Goal: Navigation & Orientation: Find specific page/section

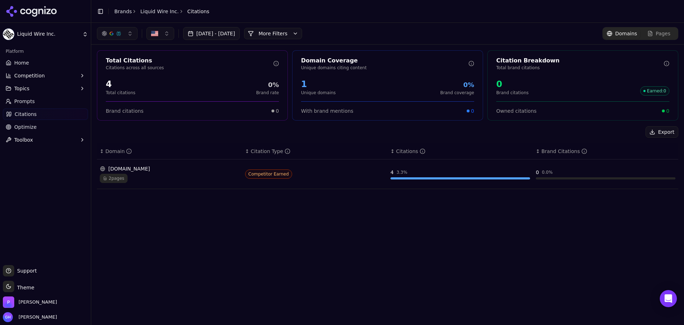
click at [264, 215] on div "Aug 05, 2025 - Sep 04, 2025 More More Filters Domains Pages Total Citations Cit…" at bounding box center [387, 174] width 593 height 302
drag, startPoint x: 243, startPoint y: 231, endPoint x: 239, endPoint y: 228, distance: 4.6
click at [241, 230] on div "Aug 05, 2025 - Sep 04, 2025 More More Filters Domains Pages Total Citations Cit…" at bounding box center [387, 174] width 593 height 302
click at [141, 171] on div "[DOMAIN_NAME]" at bounding box center [170, 168] width 140 height 7
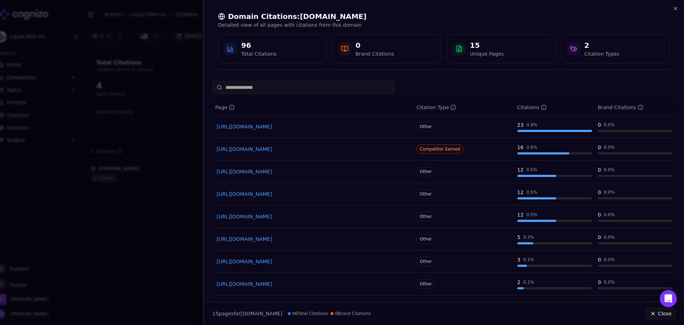
click at [428, 126] on span "Other" at bounding box center [426, 126] width 19 height 9
click at [674, 10] on icon "button" at bounding box center [676, 9] width 6 height 6
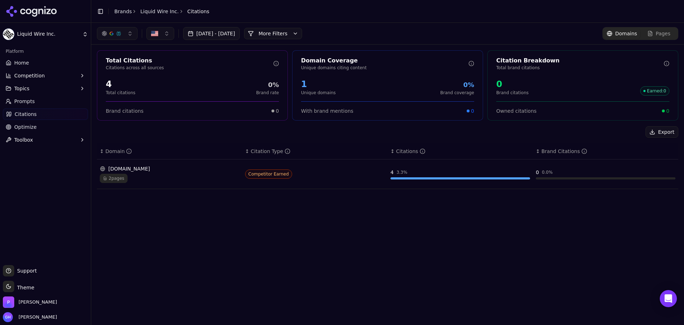
click at [114, 235] on div "Aug 05, 2025 - Sep 04, 2025 More More Filters Domains Pages Total Citations Cit…" at bounding box center [387, 174] width 593 height 302
click at [34, 30] on html "Liquid Wire Inc. Platform Home Competition Topics Prompts Citations Optimize To…" at bounding box center [342, 162] width 684 height 325
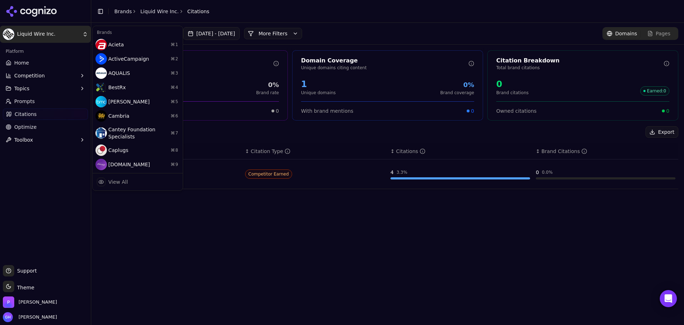
drag, startPoint x: 35, startPoint y: 18, endPoint x: 31, endPoint y: 10, distance: 8.6
click at [35, 17] on html "Liquid Wire Inc. Platform Home Competition Topics Prompts Citations Optimize To…" at bounding box center [342, 162] width 684 height 325
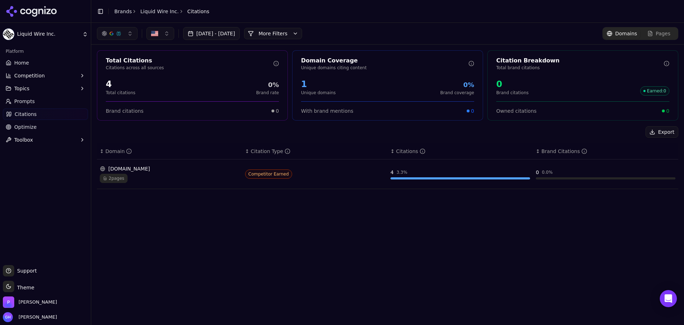
click at [32, 10] on icon at bounding box center [32, 11] width 52 height 11
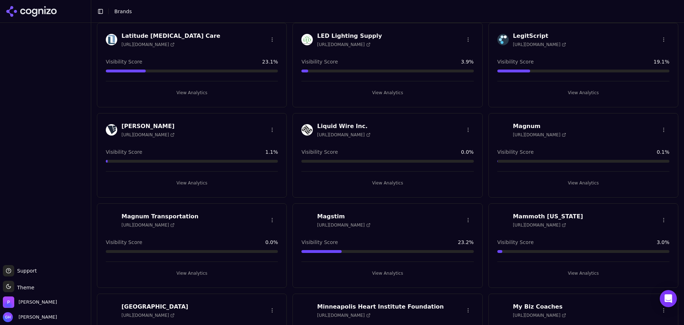
scroll to position [1141, 0]
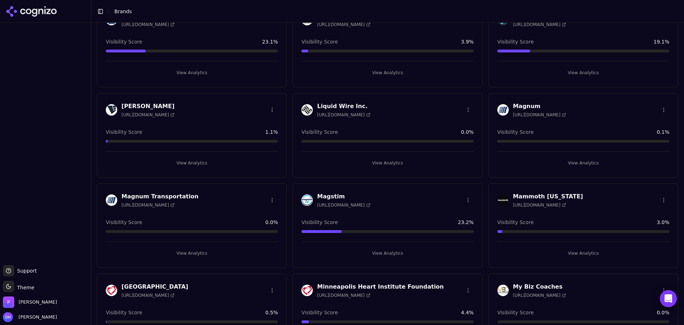
click at [466, 107] on html "Support Support Toggle theme Theme Perrill Grace Hallen Toggle Sidebar Brands B…" at bounding box center [342, 162] width 684 height 325
click at [451, 119] on div "Edit Brand" at bounding box center [448, 124] width 42 height 11
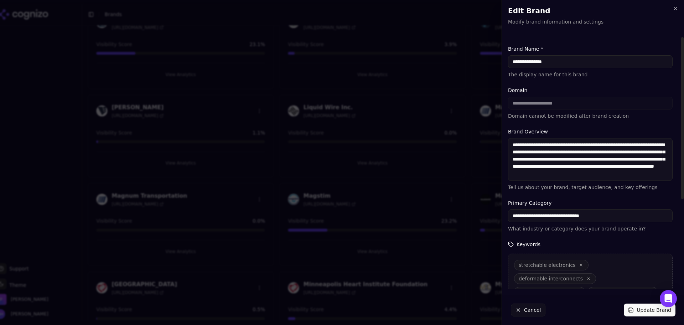
drag, startPoint x: 549, startPoint y: 61, endPoint x: 538, endPoint y: 60, distance: 10.4
click at [538, 60] on input "**********" at bounding box center [590, 61] width 165 height 13
type input "**********"
click at [628, 84] on form "**********" at bounding box center [590, 238] width 165 height 387
click at [636, 308] on button "Update Brand" at bounding box center [650, 309] width 52 height 13
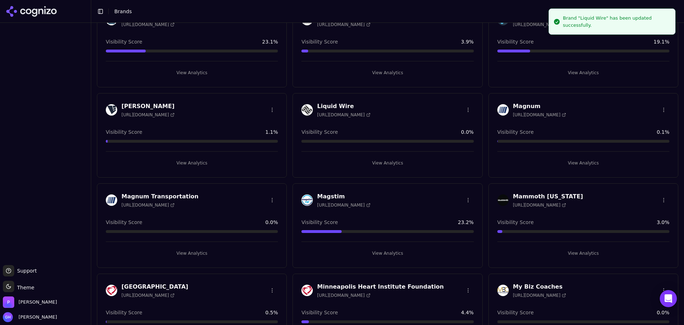
click at [392, 121] on div "Liquid Wire https://liquidwire.com Visibility Score 0.0 % View Analytics" at bounding box center [388, 135] width 190 height 84
click at [342, 108] on h3 "Liquid Wire" at bounding box center [343, 106] width 53 height 9
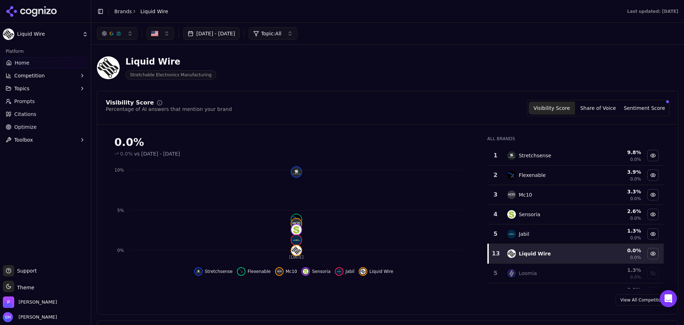
click at [17, 101] on span "Prompts" at bounding box center [24, 101] width 21 height 7
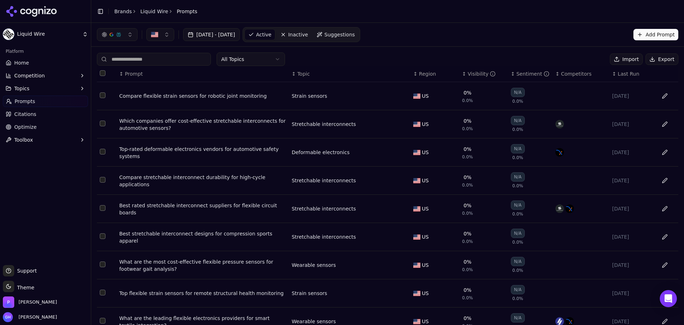
click at [43, 113] on link "Citations" at bounding box center [45, 113] width 85 height 11
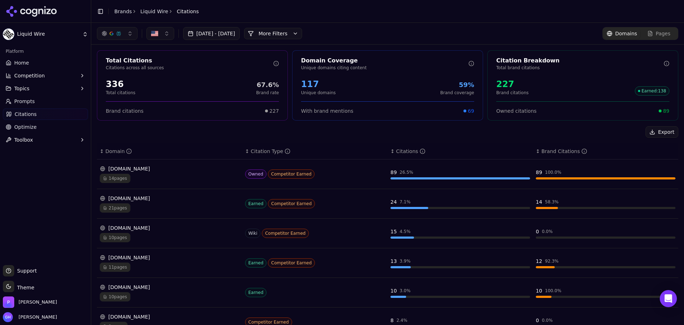
click at [138, 169] on div "[DOMAIN_NAME]" at bounding box center [170, 168] width 140 height 7
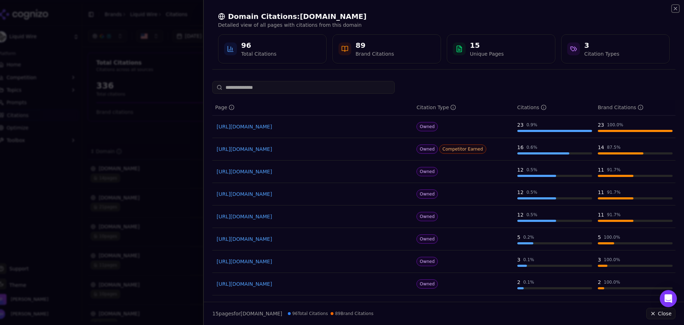
click at [676, 6] on icon "button" at bounding box center [676, 9] width 6 height 6
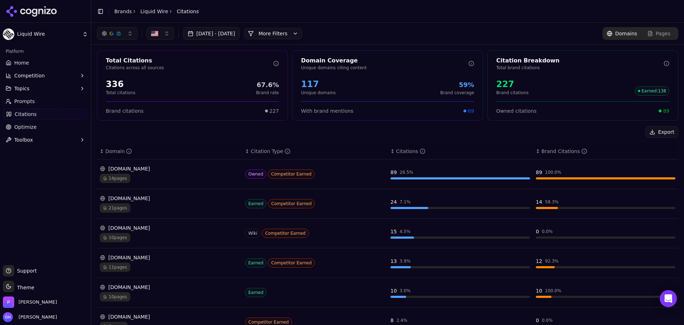
click at [32, 62] on link "Home" at bounding box center [45, 62] width 85 height 11
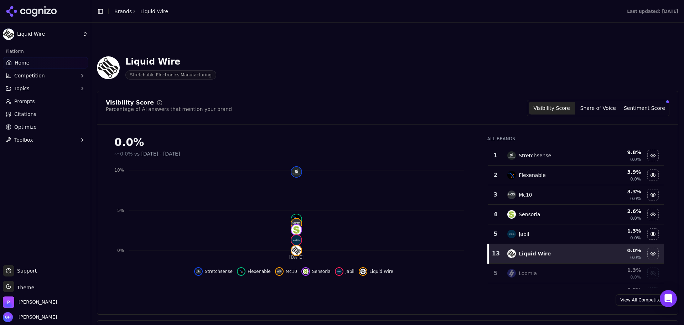
scroll to position [143, 0]
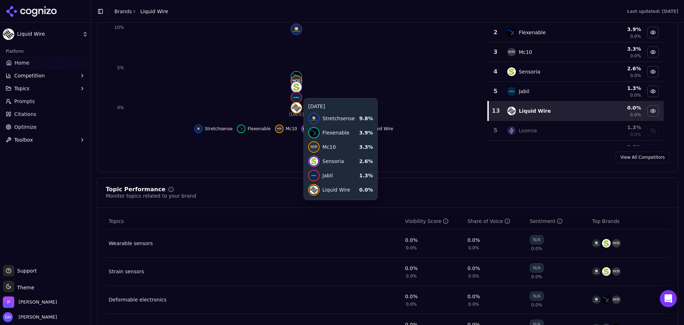
click at [80, 71] on button "Competition" at bounding box center [45, 75] width 85 height 11
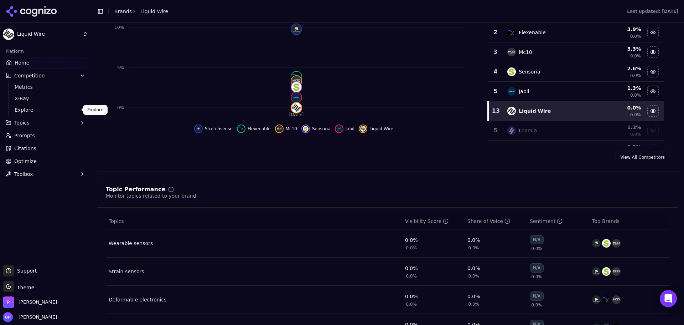
click at [31, 106] on link "Explore" at bounding box center [46, 110] width 68 height 10
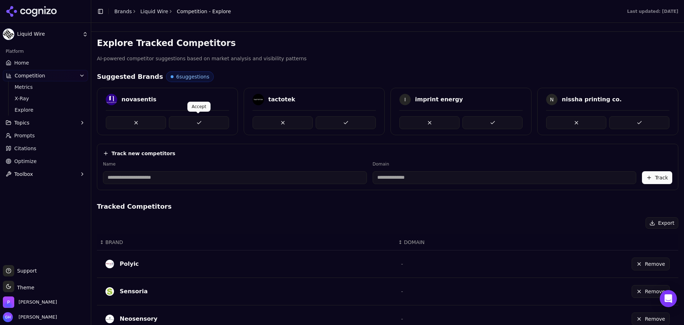
click at [175, 120] on button at bounding box center [199, 122] width 60 height 13
click at [346, 119] on button at bounding box center [346, 122] width 60 height 13
click at [492, 128] on div "novasentis tactotek I imprint energy N nissha printing co." at bounding box center [388, 111] width 582 height 47
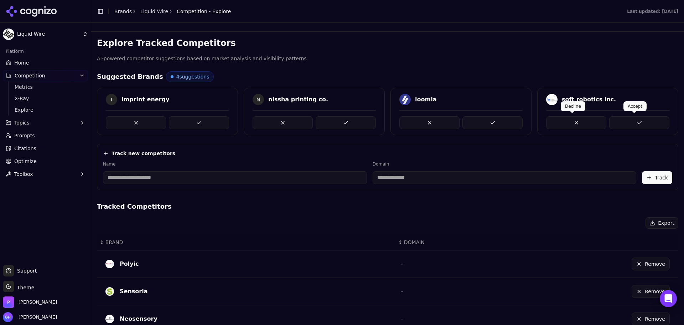
click at [639, 120] on button at bounding box center [640, 122] width 60 height 13
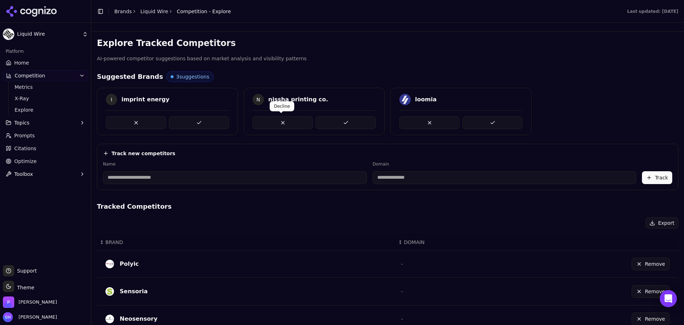
click at [269, 126] on button at bounding box center [283, 122] width 60 height 13
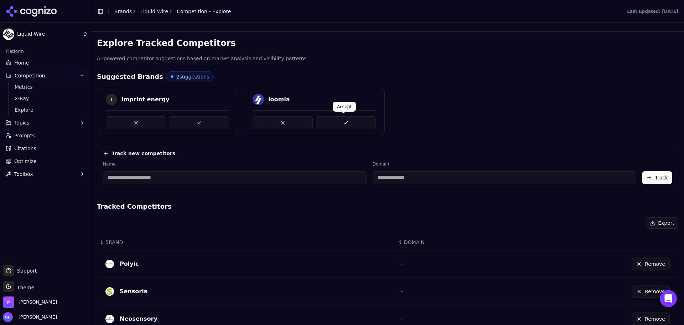
drag, startPoint x: 324, startPoint y: 119, endPoint x: 300, endPoint y: 119, distance: 23.2
click at [323, 119] on button at bounding box center [346, 122] width 60 height 13
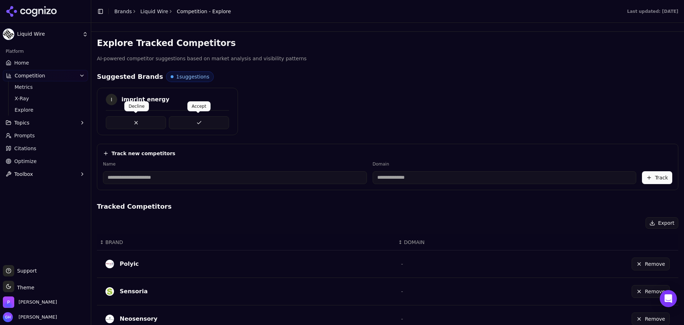
click at [130, 118] on button at bounding box center [136, 122] width 60 height 13
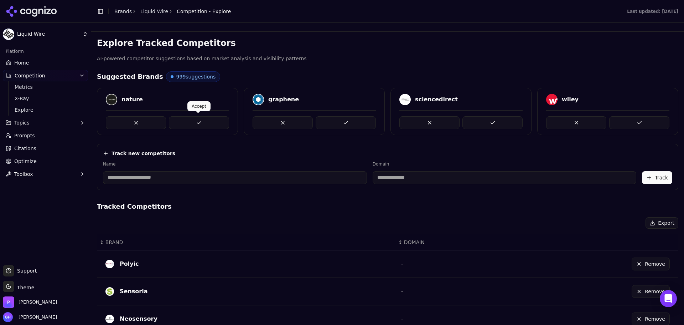
click at [203, 122] on button at bounding box center [199, 122] width 60 height 13
click at [340, 125] on button at bounding box center [346, 122] width 60 height 13
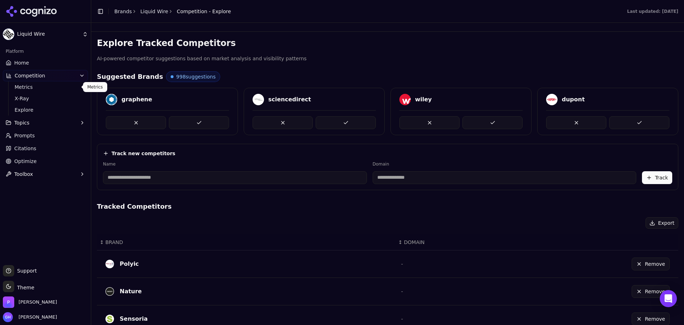
click at [27, 62] on span "Home" at bounding box center [21, 62] width 15 height 7
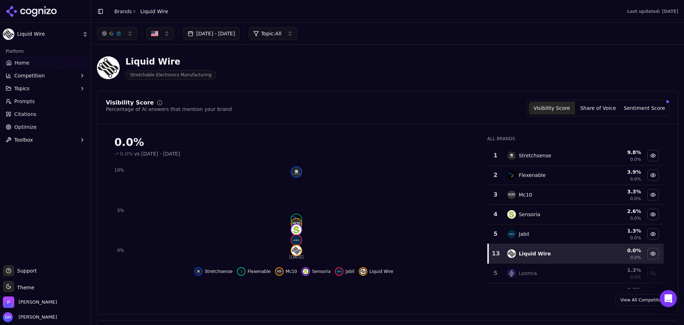
click at [41, 8] on icon at bounding box center [32, 11] width 52 height 11
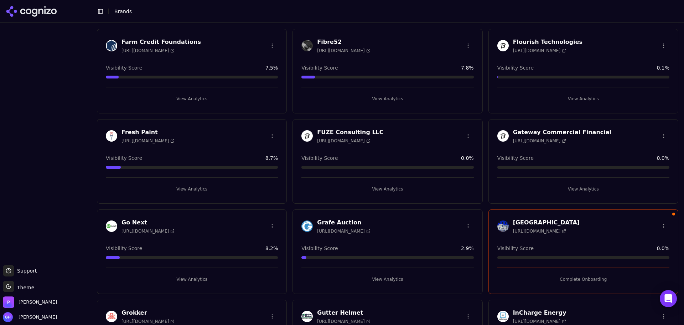
scroll to position [642, 0]
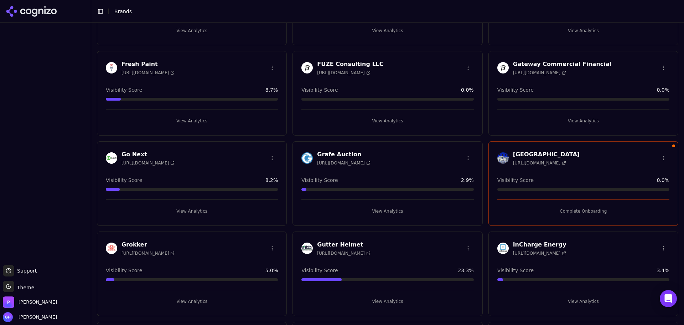
click at [566, 216] on button "Complete Onboarding" at bounding box center [584, 210] width 172 height 11
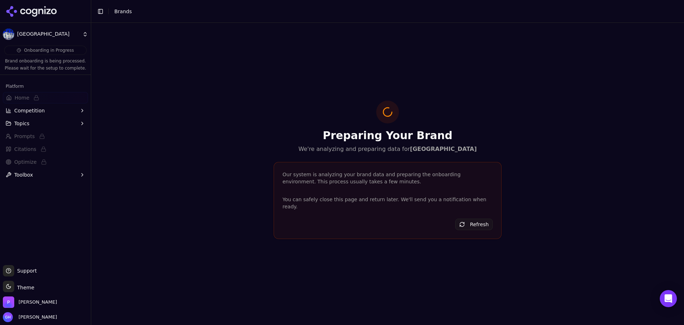
click at [25, 4] on div at bounding box center [45, 11] width 91 height 23
click at [24, 13] on icon at bounding box center [22, 12] width 5 height 6
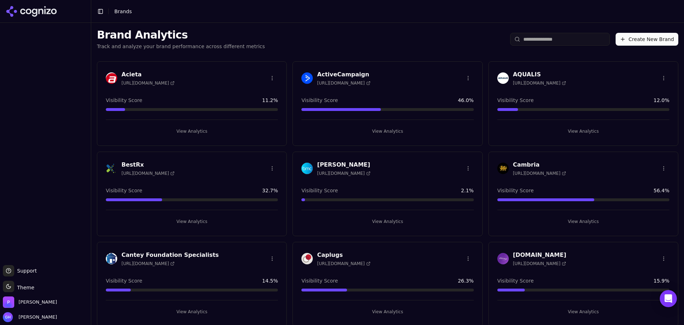
click at [358, 45] on div "Brand Analytics Track and analyze your brand performance across different metri…" at bounding box center [387, 39] width 593 height 33
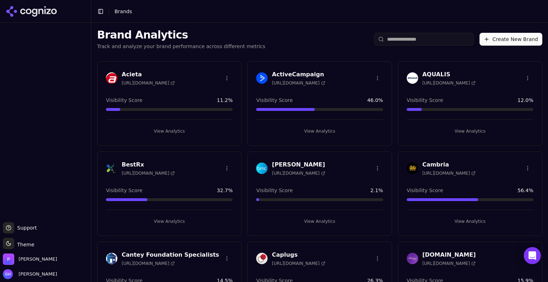
click at [0, 128] on div at bounding box center [45, 123] width 91 height 194
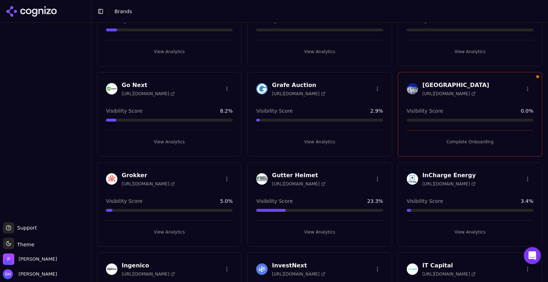
scroll to position [711, 0]
click at [448, 143] on button "Complete Onboarding" at bounding box center [469, 141] width 127 height 11
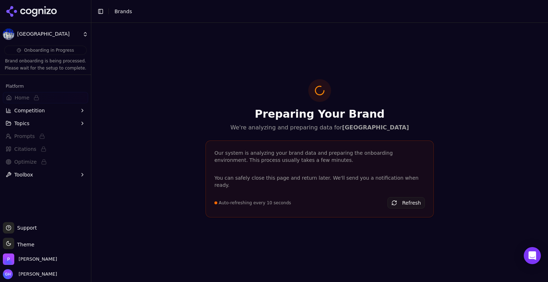
click at [415, 204] on button "Refresh" at bounding box center [405, 202] width 37 height 11
click at [294, 138] on div "Preparing Your Brand We're analyzing and preparing data for Grande Colonial Hot…" at bounding box center [320, 152] width 240 height 147
click at [30, 11] on icon at bounding box center [32, 11] width 52 height 11
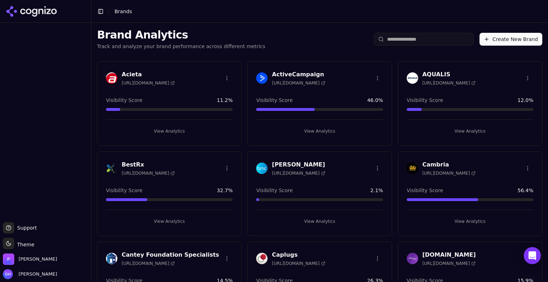
click at [61, 79] on div at bounding box center [45, 123] width 91 height 194
click at [250, 39] on div "Brand Analytics Track and analyze your brand performance across different metri…" at bounding box center [319, 39] width 456 height 33
